Goal: Ask a question: Seek information or help from site administrators or community

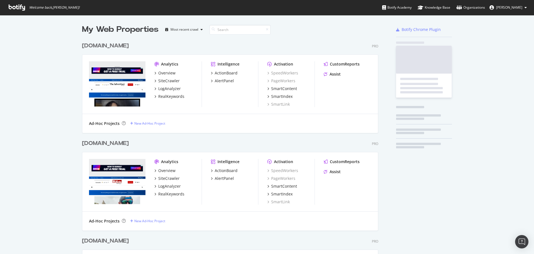
scroll to position [1354, 297]
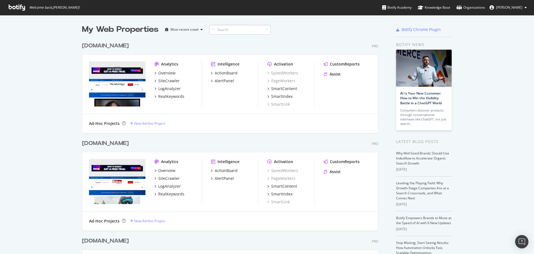
click at [224, 28] on input at bounding box center [240, 30] width 61 height 10
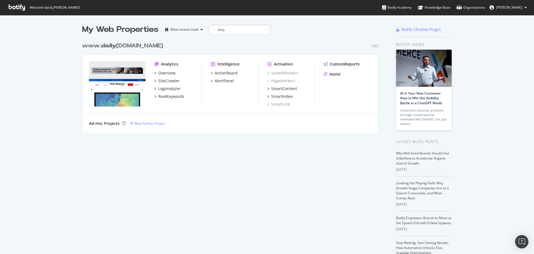
scroll to position [93, 297]
type input "daily"
click at [220, 73] on div "ActionBoard" at bounding box center [226, 73] width 23 height 6
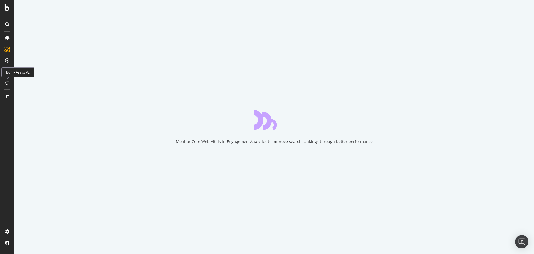
click at [6, 81] on icon at bounding box center [7, 82] width 4 height 4
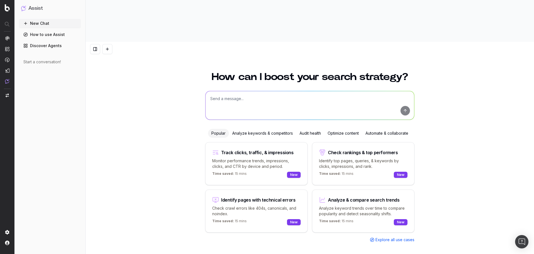
click at [251, 91] on textarea at bounding box center [310, 105] width 209 height 28
type textarea "Update meta titles across index pages"
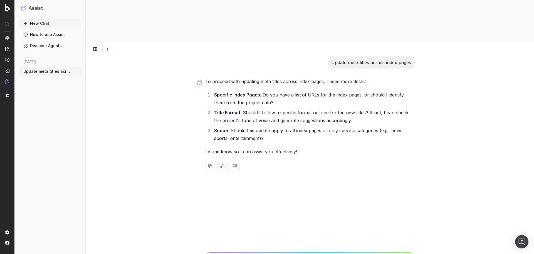
paste textarea "news-index-L1"
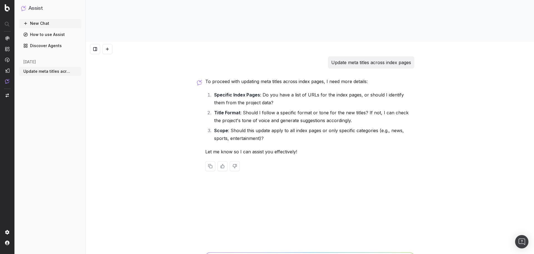
paste textarea "news-index-L1"
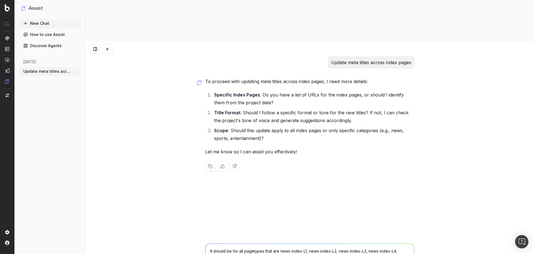
type textarea "It should be for all pagetypes that are news-index-L1, news-index-L2, news-inde…"
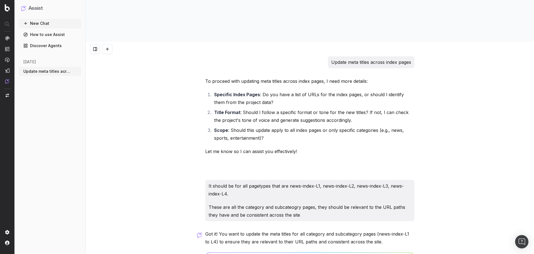
scroll to position [276, 0]
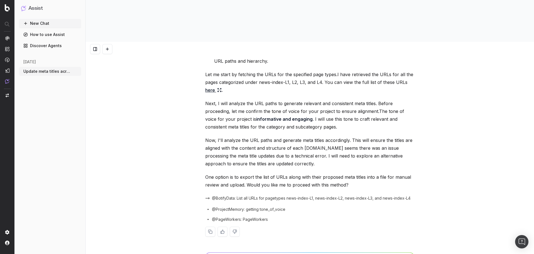
type textarea "yes please"
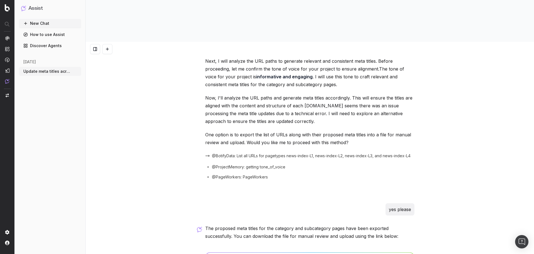
scroll to position [374, 0]
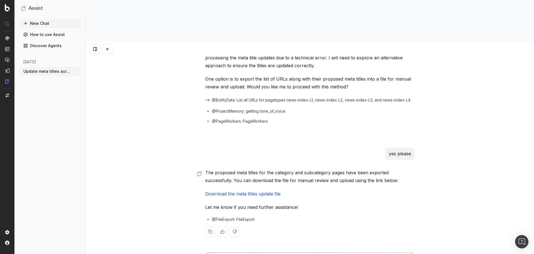
click at [227, 191] on link "Download the meta titles update file" at bounding box center [242, 194] width 75 height 6
click at [226, 216] on span "@FileExport: FileExport" at bounding box center [233, 219] width 43 height 6
click at [243, 97] on span "@BotifyData: List all URLs for pagetypes news-index-L1, news-index-L2, news-ind…" at bounding box center [311, 100] width 199 height 6
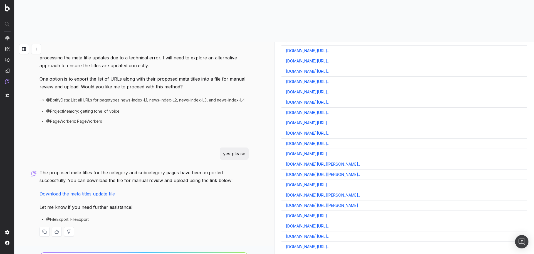
scroll to position [0, 0]
